Goal: Task Accomplishment & Management: Manage account settings

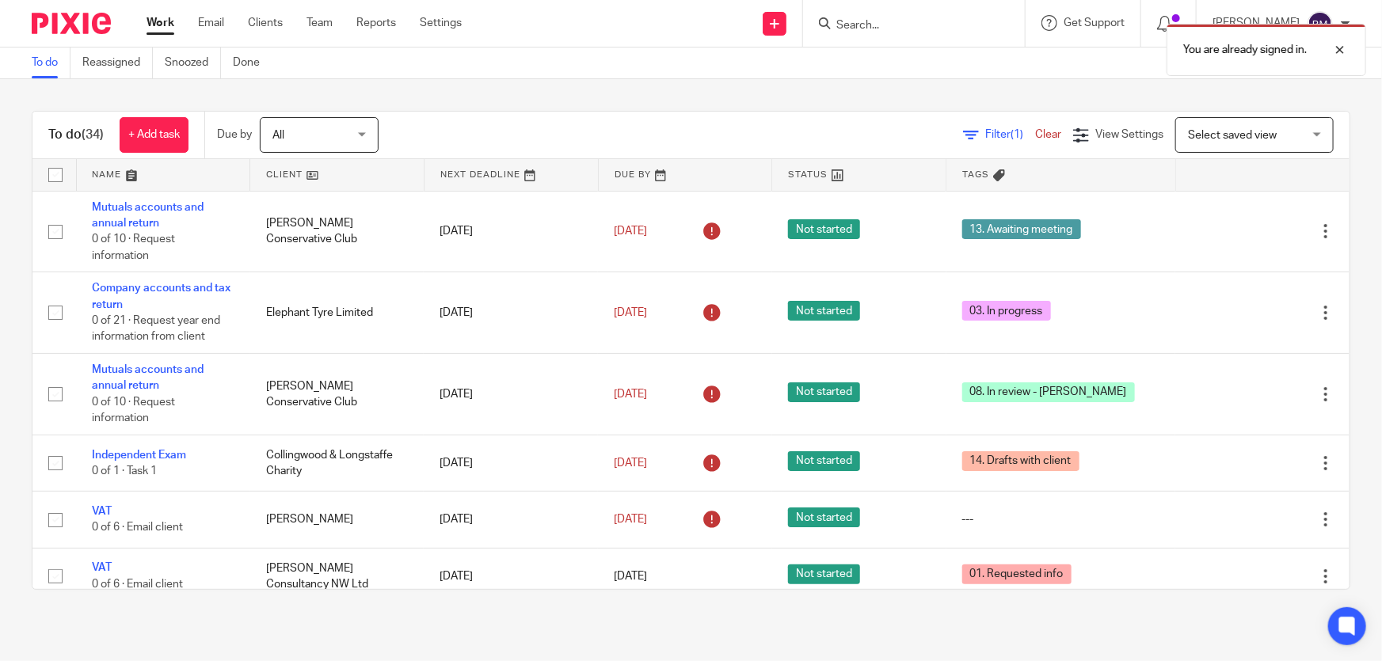
click at [885, 29] on div "You are already signed in." at bounding box center [1028, 46] width 675 height 60
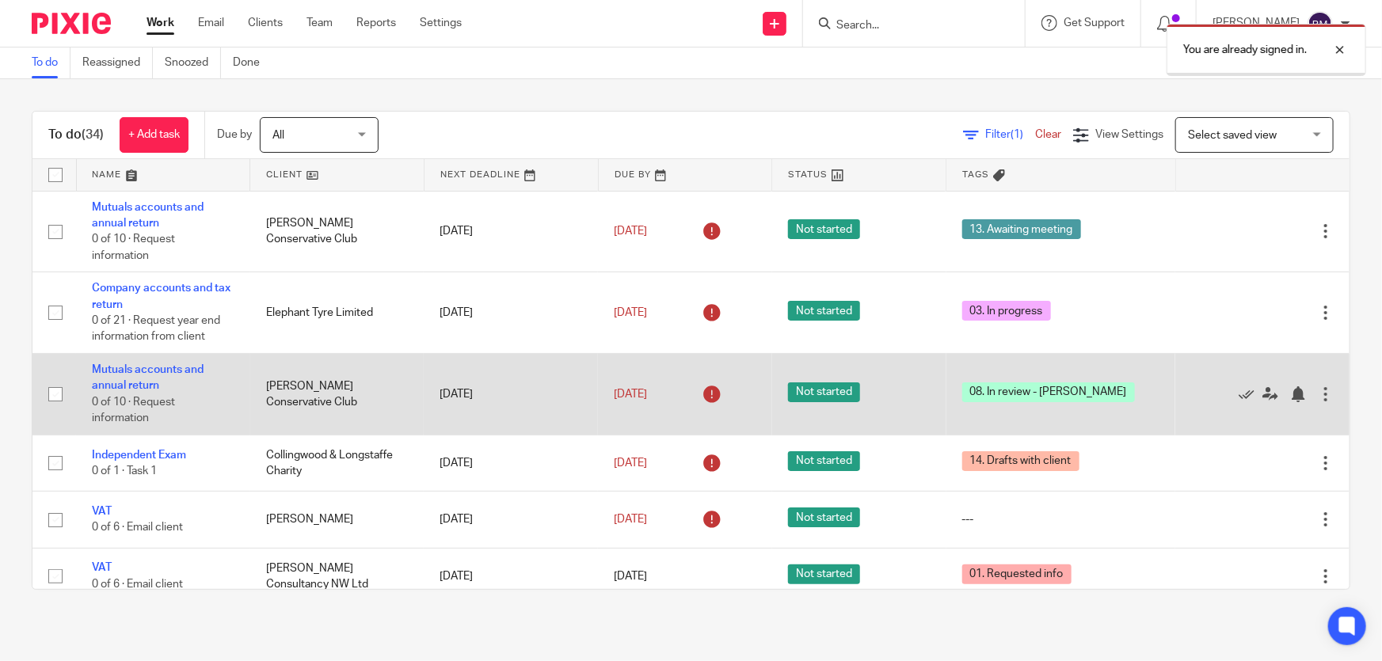
drag, startPoint x: 1346, startPoint y: 50, endPoint x: 688, endPoint y: 363, distance: 728.9
click at [1344, 50] on div at bounding box center [1328, 49] width 43 height 19
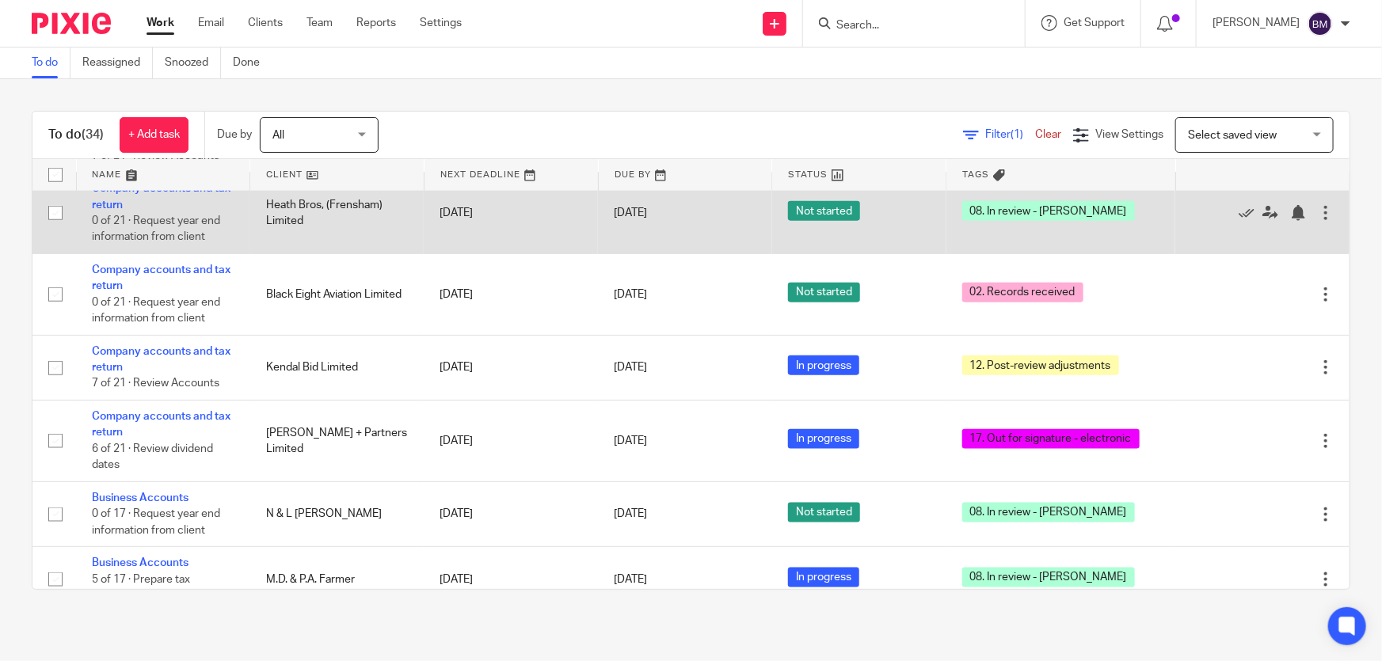
scroll to position [720, 0]
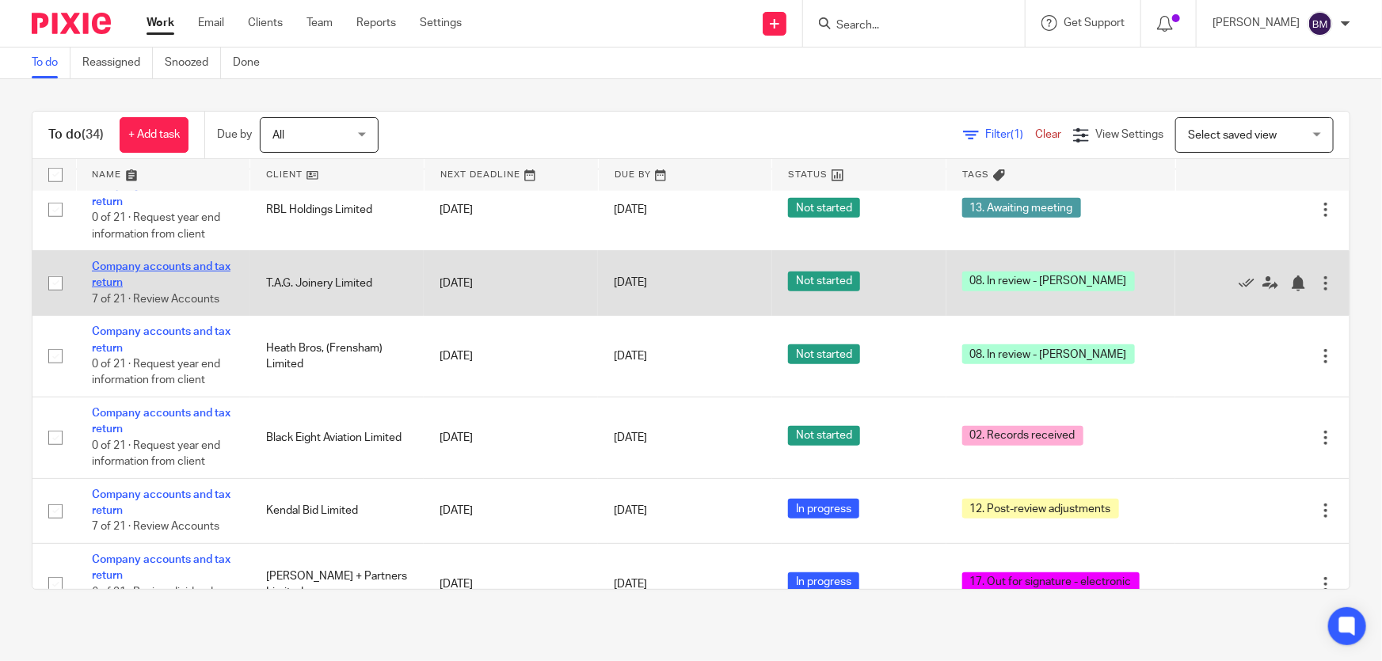
click at [162, 265] on link "Company accounts and tax return" at bounding box center [161, 274] width 139 height 27
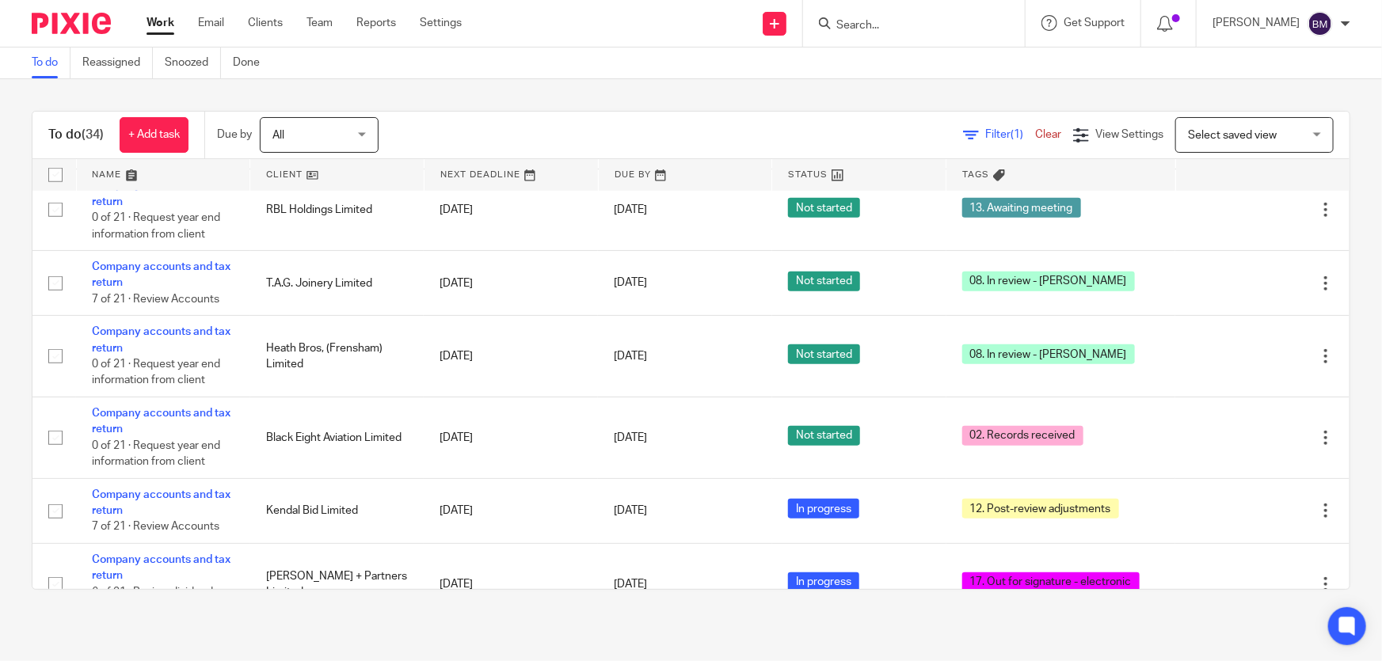
click at [911, 24] on input "Search" at bounding box center [906, 26] width 143 height 14
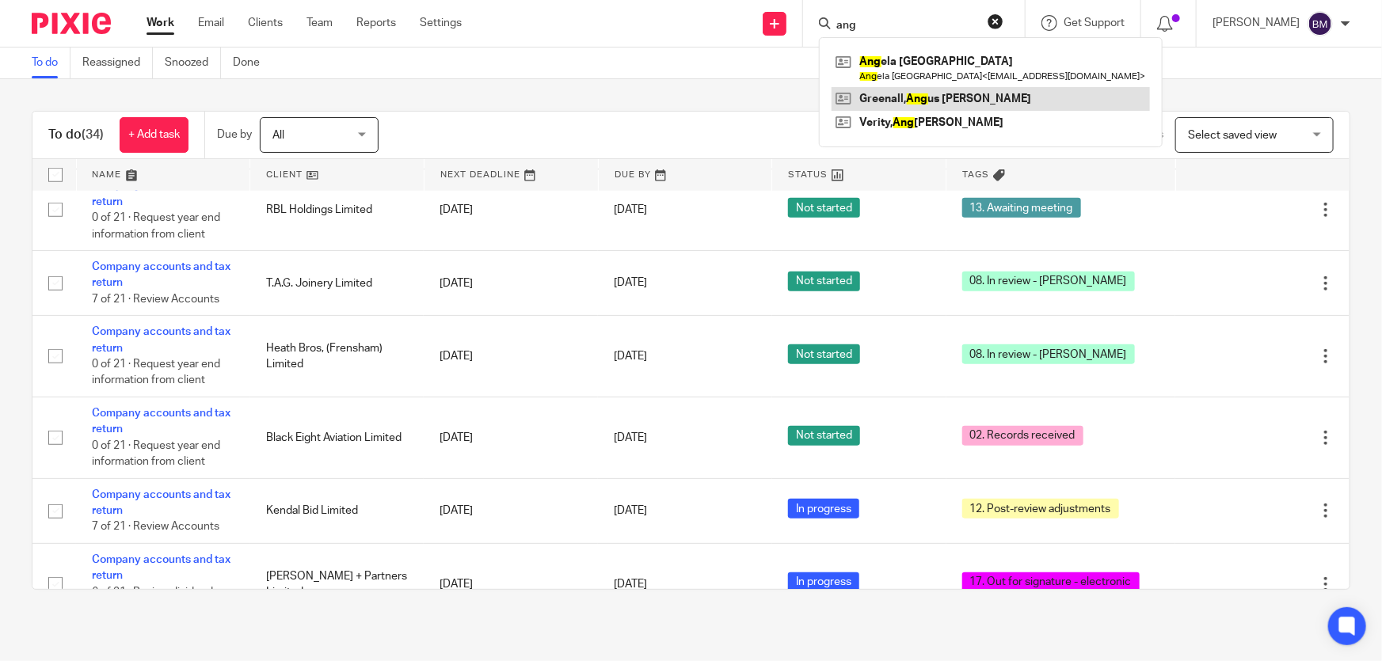
type input "ang"
click at [949, 101] on link at bounding box center [990, 99] width 318 height 24
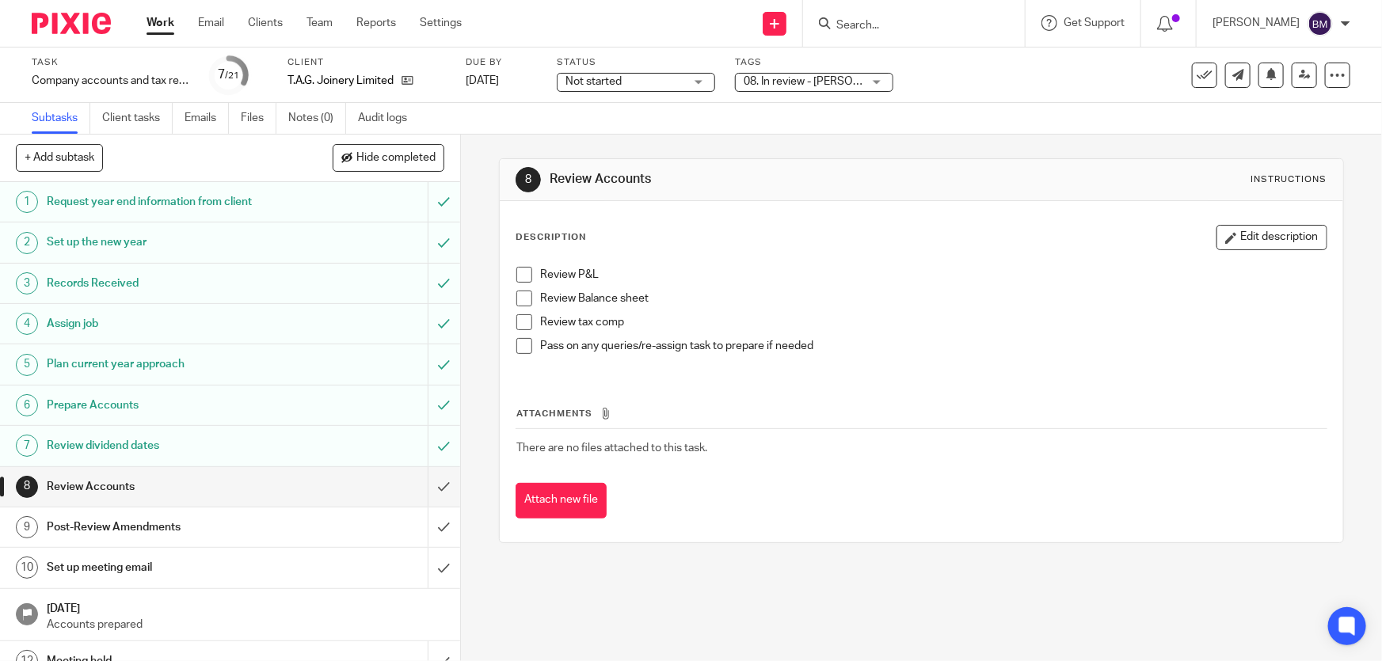
click at [811, 86] on span "08. In review - [PERSON_NAME]" at bounding box center [803, 82] width 119 height 17
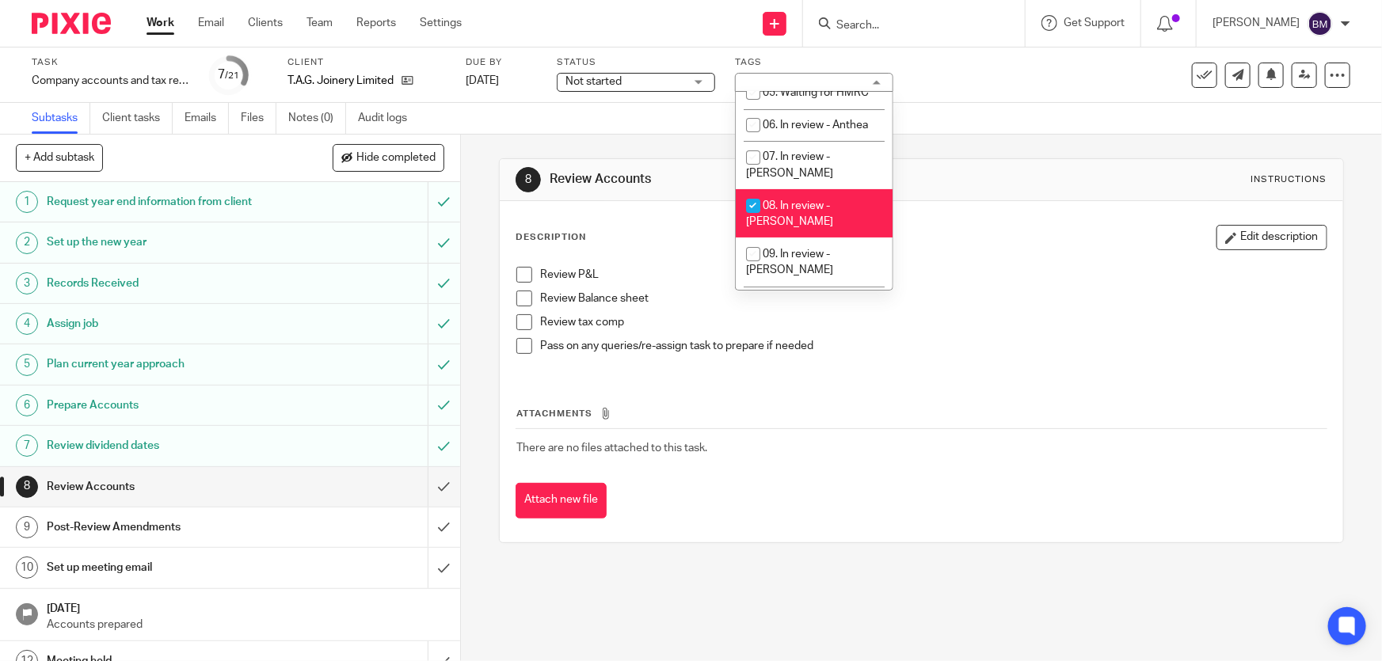
click at [786, 189] on li "08. In review - [PERSON_NAME]" at bounding box center [814, 213] width 157 height 48
checkbox input "false"
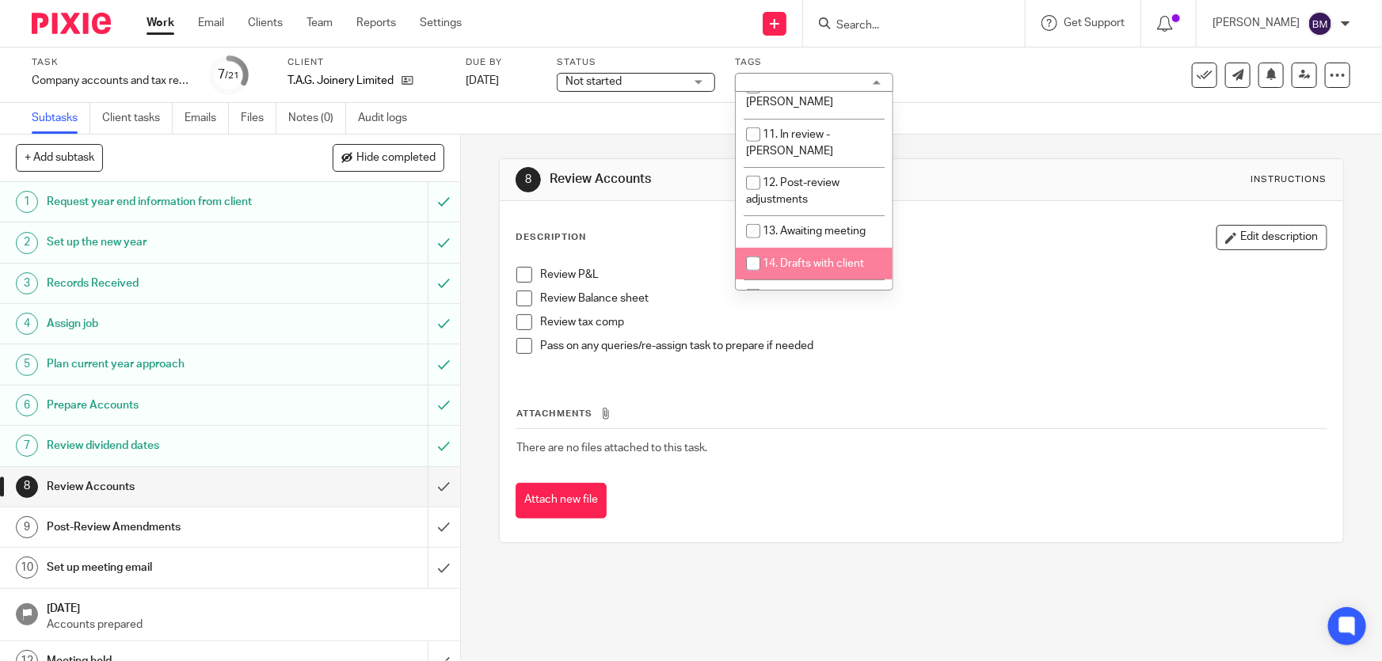
scroll to position [432, 0]
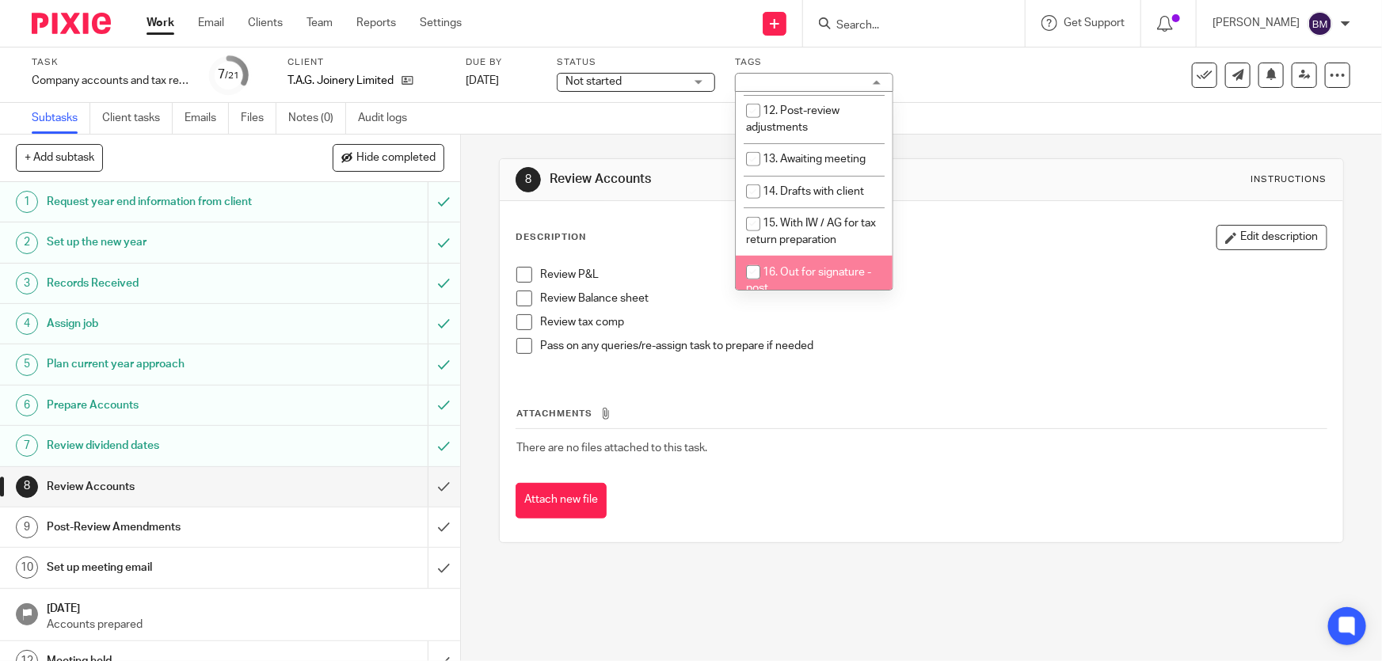
click at [797, 256] on li "16. Out for signature - post" at bounding box center [814, 280] width 157 height 48
checkbox input "true"
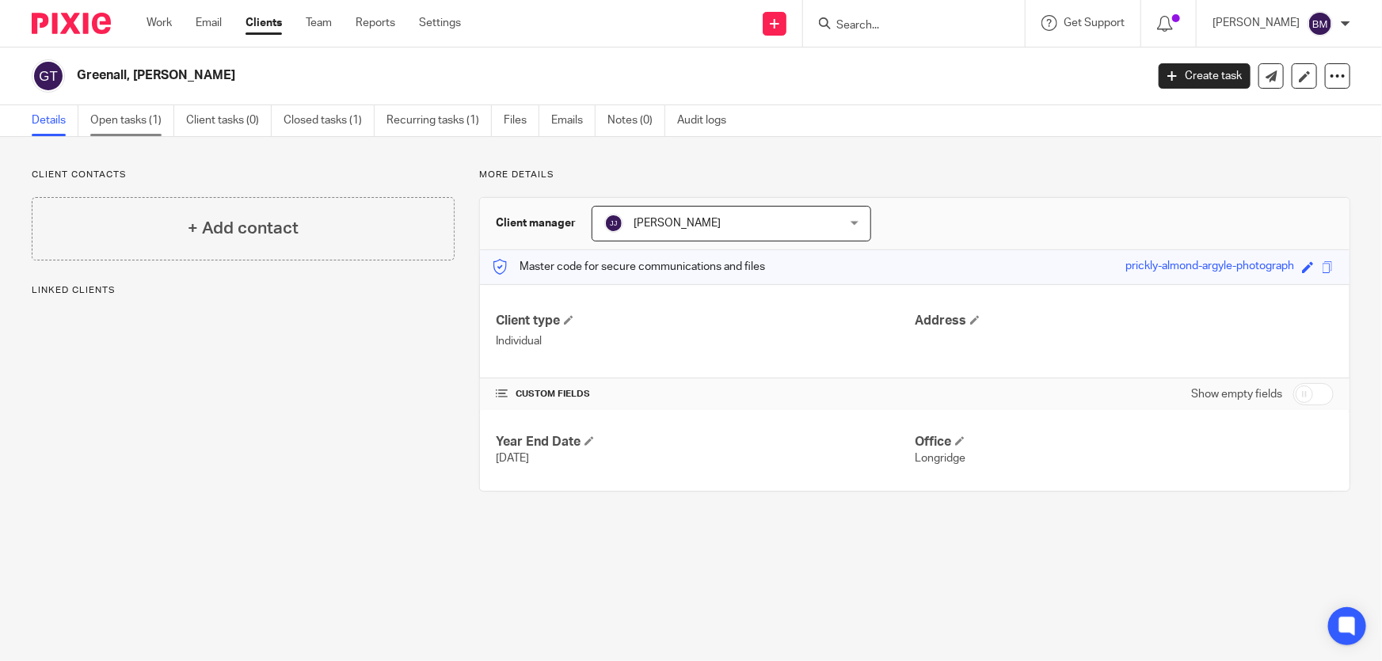
click at [112, 118] on link "Open tasks (1)" at bounding box center [132, 120] width 84 height 31
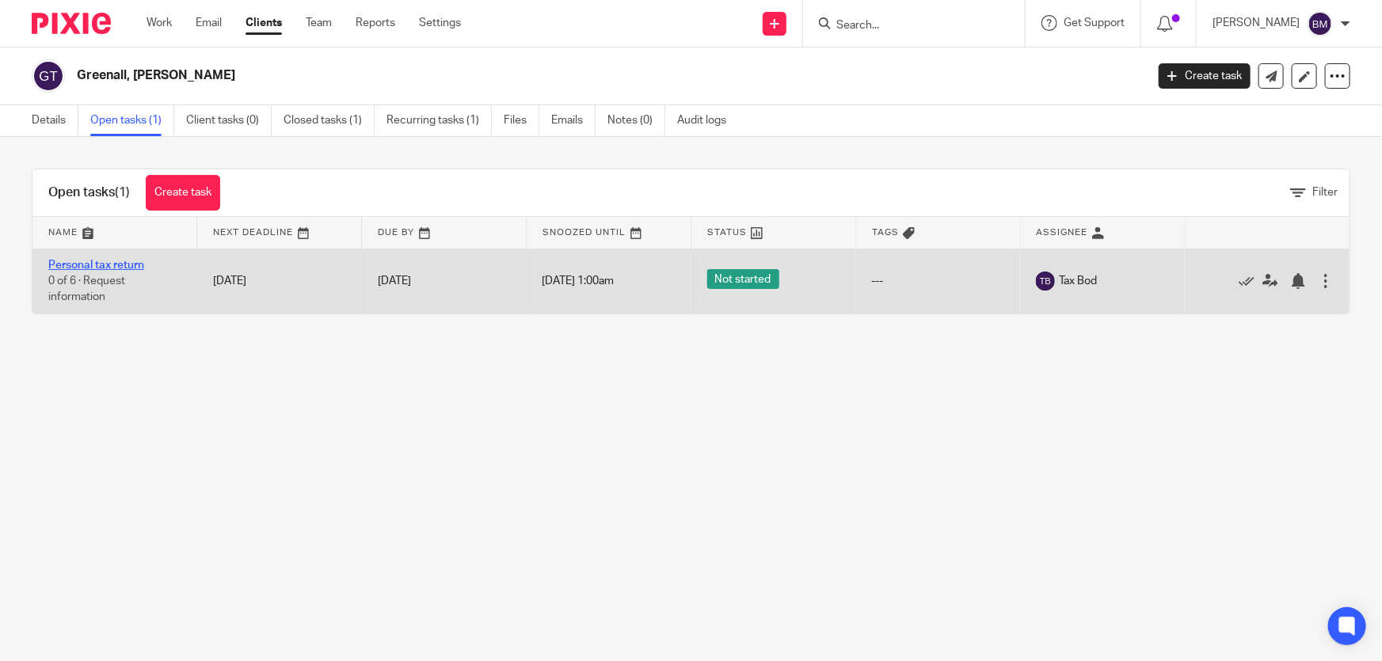
click at [101, 265] on link "Personal tax return" at bounding box center [96, 265] width 96 height 11
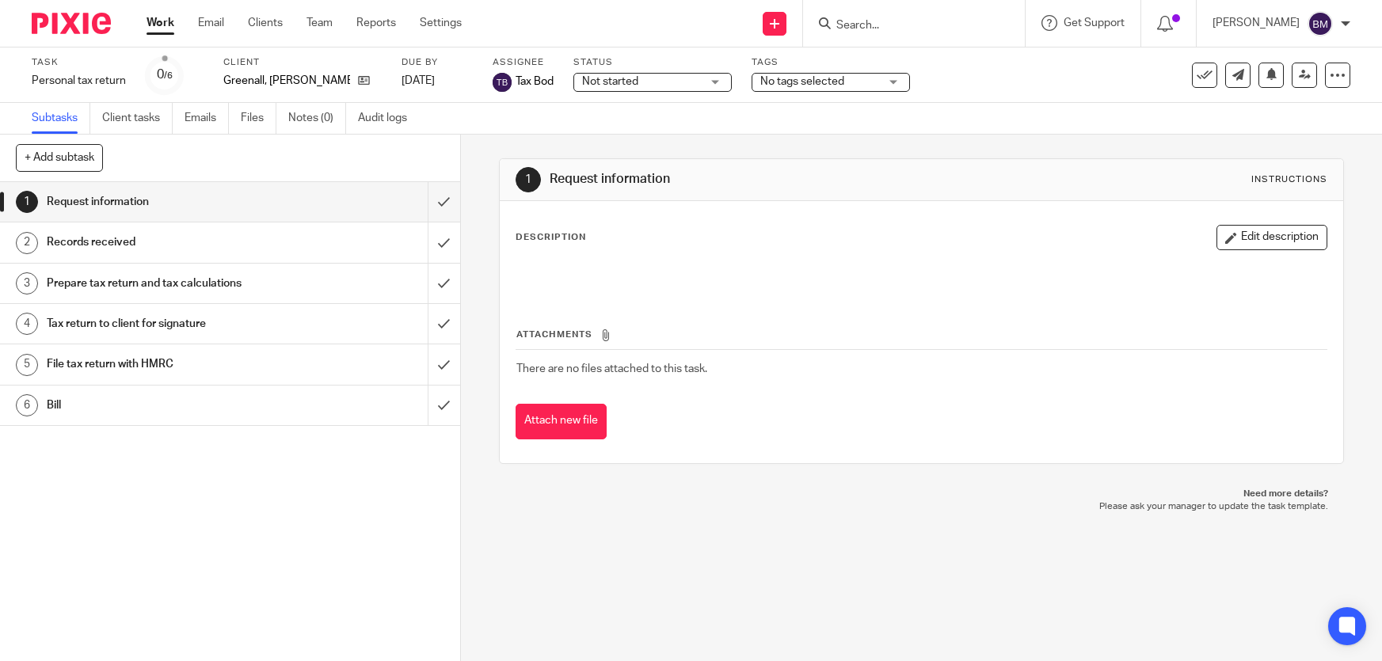
click at [819, 82] on span "No tags selected" at bounding box center [802, 81] width 84 height 11
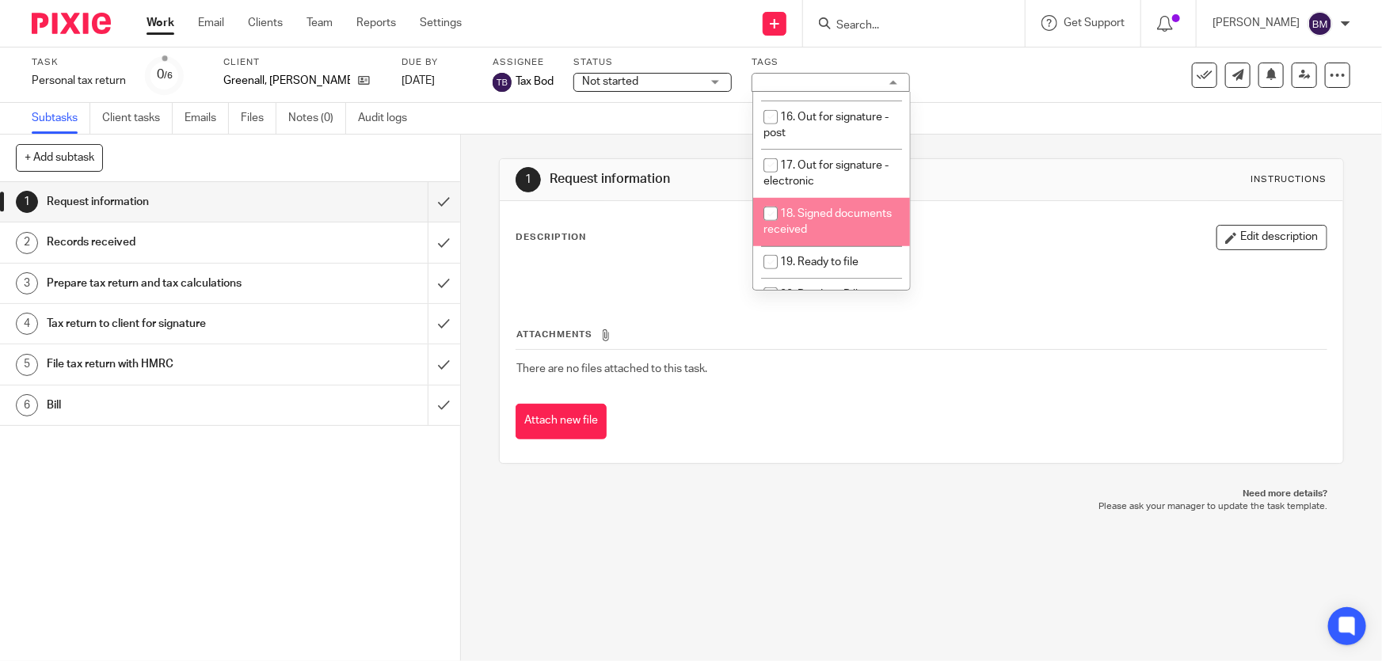
scroll to position [515, 0]
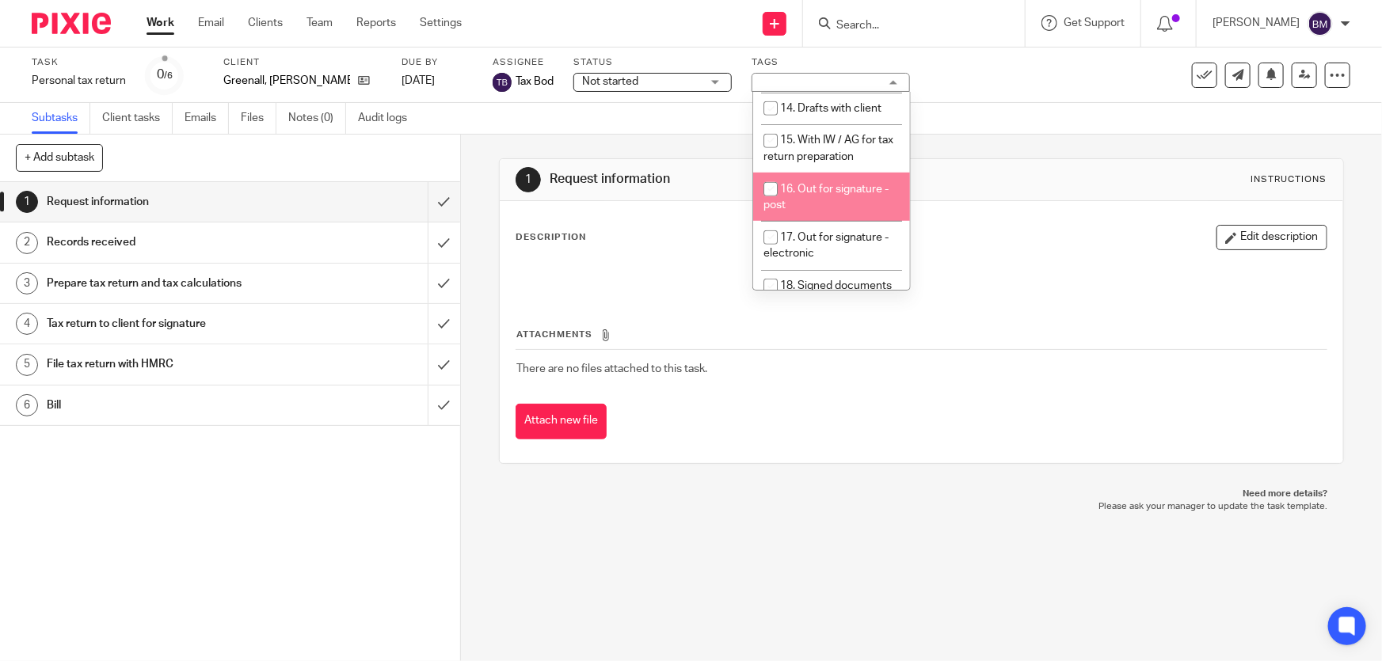
click at [807, 173] on li "16. Out for signature - post" at bounding box center [831, 197] width 157 height 48
checkbox input "true"
click at [1044, 82] on div "Task Personal tax return Save Personal tax return 0 /6 Client Greenall, Angus T…" at bounding box center [581, 75] width 1099 height 38
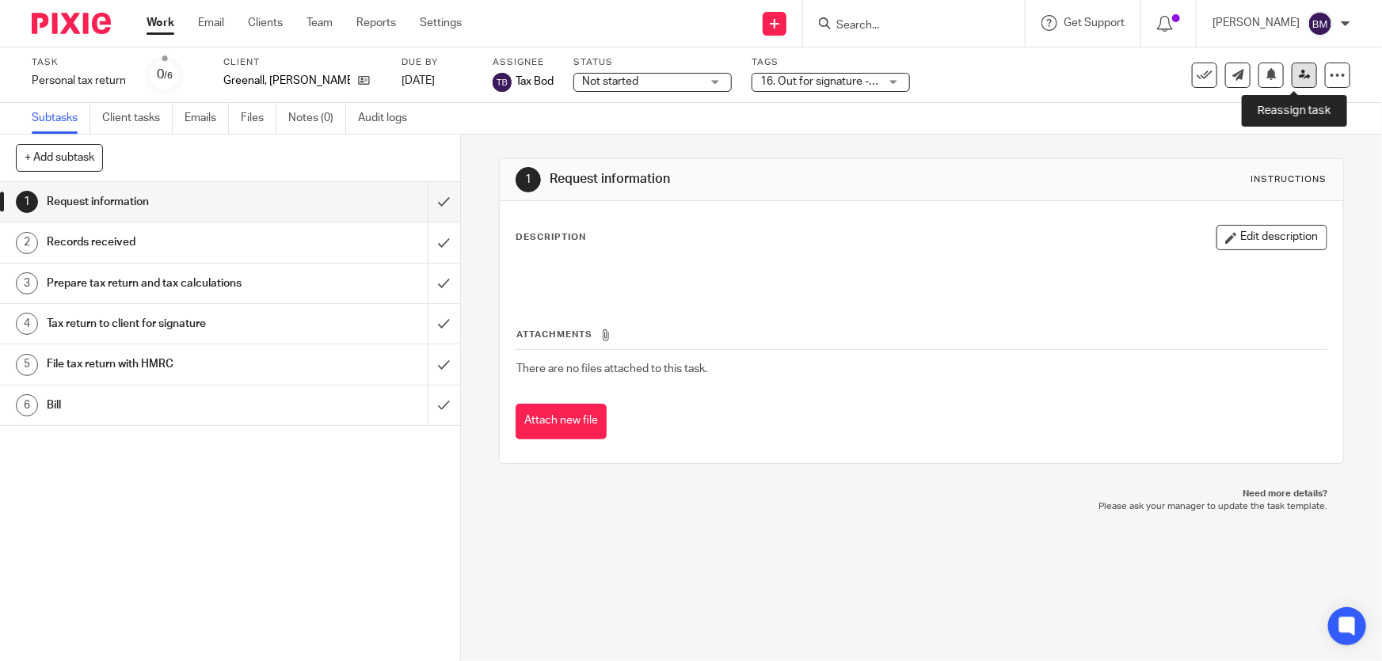
click at [1299, 76] on icon at bounding box center [1305, 75] width 12 height 12
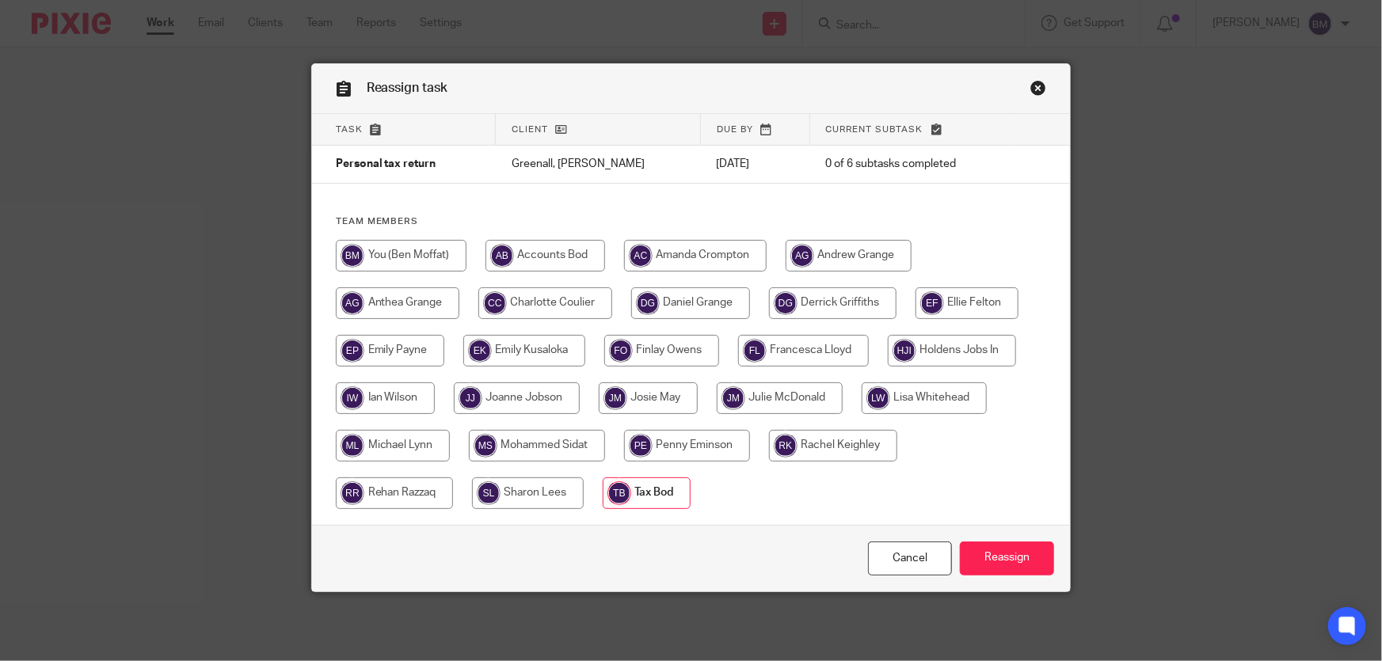
click at [379, 242] on input "radio" at bounding box center [401, 256] width 131 height 32
radio input "true"
click at [988, 562] on input "Reassign" at bounding box center [1007, 559] width 94 height 34
